Goal: Find specific page/section: Find specific page/section

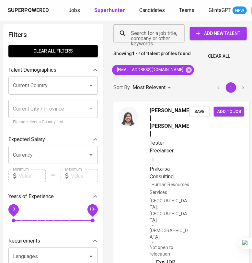
scroll to position [0, 5]
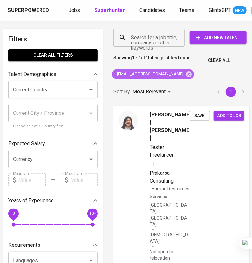
drag, startPoint x: 179, startPoint y: 75, endPoint x: 169, endPoint y: 64, distance: 15.2
click at [186, 75] on icon at bounding box center [189, 74] width 6 height 6
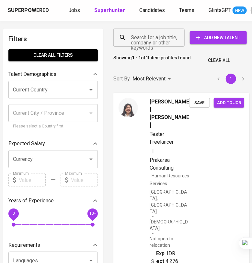
click at [160, 43] on div "Search for a job title, company or other keywords" at bounding box center [148, 38] width 71 height 18
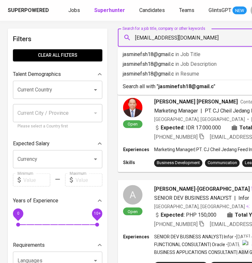
type input "[EMAIL_ADDRESS][DOMAIN_NAME]"
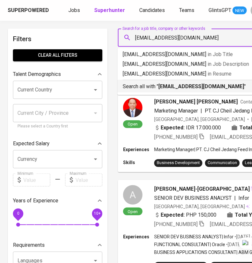
click at [188, 83] on b "[EMAIL_ADDRESS][DOMAIN_NAME]" at bounding box center [201, 86] width 86 height 6
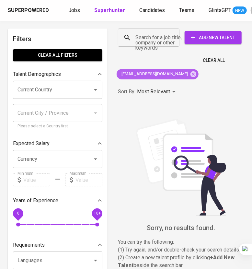
drag, startPoint x: 176, startPoint y: 72, endPoint x: 68, endPoint y: 5, distance: 126.9
click at [191, 72] on icon at bounding box center [194, 74] width 6 height 6
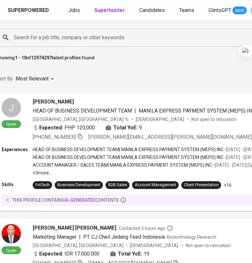
scroll to position [0, 124]
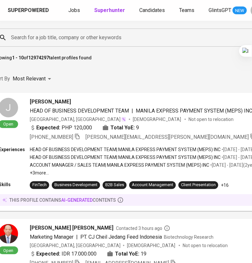
click at [153, 41] on input "Search for a job title, company or other keywords" at bounding box center [169, 37] width 321 height 12
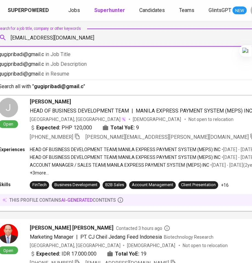
type input "[EMAIL_ADDRESS][DOMAIN_NAME]"
